Goal: Contribute content

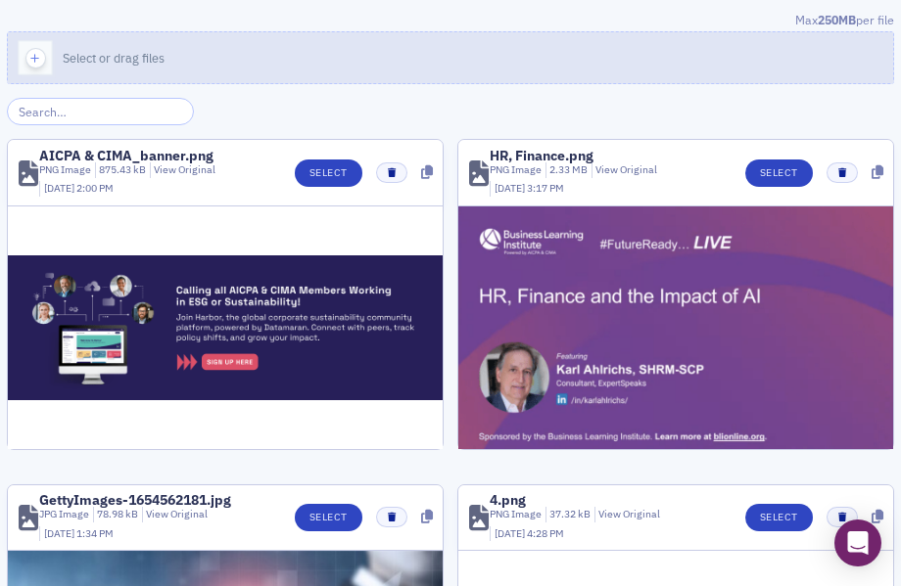
click at [513, 45] on button "Select or drag files" at bounding box center [450, 57] width 887 height 53
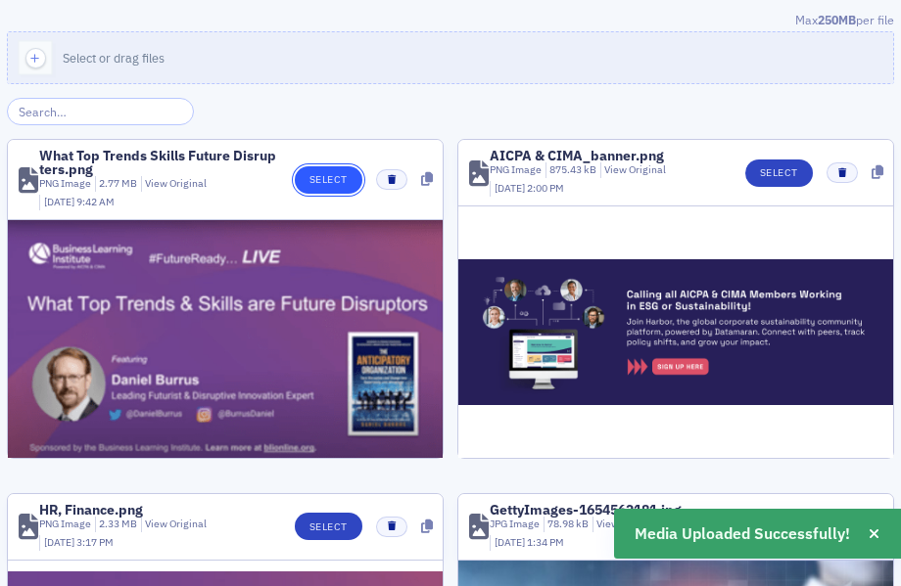
click at [319, 191] on button "Select" at bounding box center [329, 179] width 68 height 27
